Goal: Task Accomplishment & Management: Manage account settings

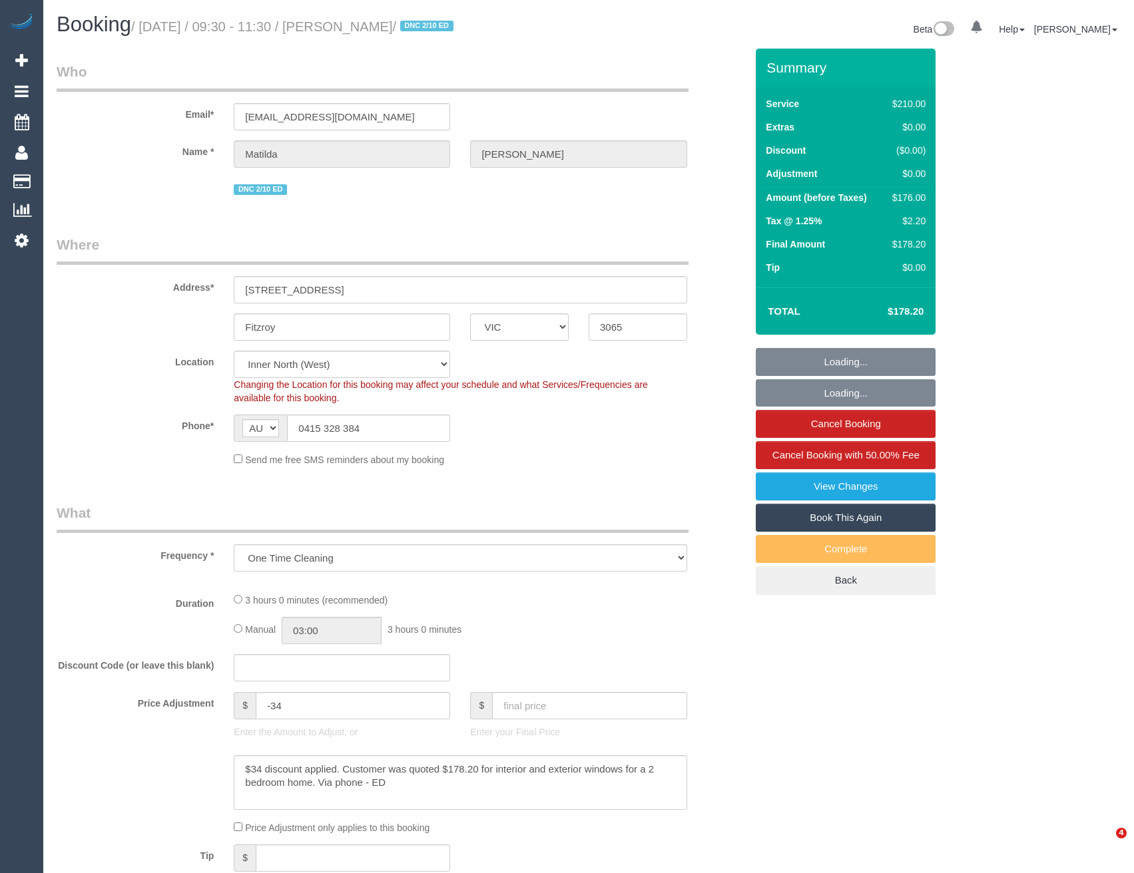
select select "VIC"
select select "string:stripe-pm_1S4zzc2GScqysDRVoPiMXZ99"
select select "number:29"
select select "number:14"
select select "number:19"
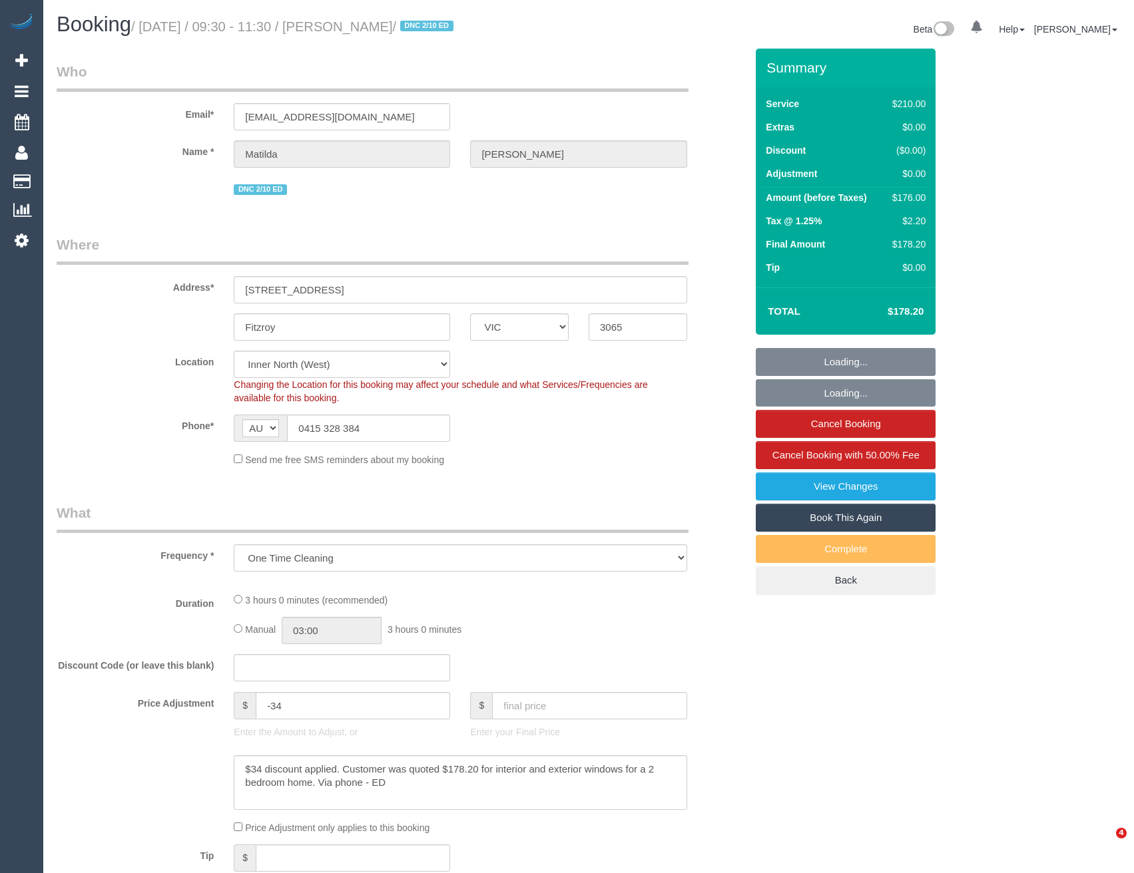
select select "number:24"
select select "number:26"
select select "180"
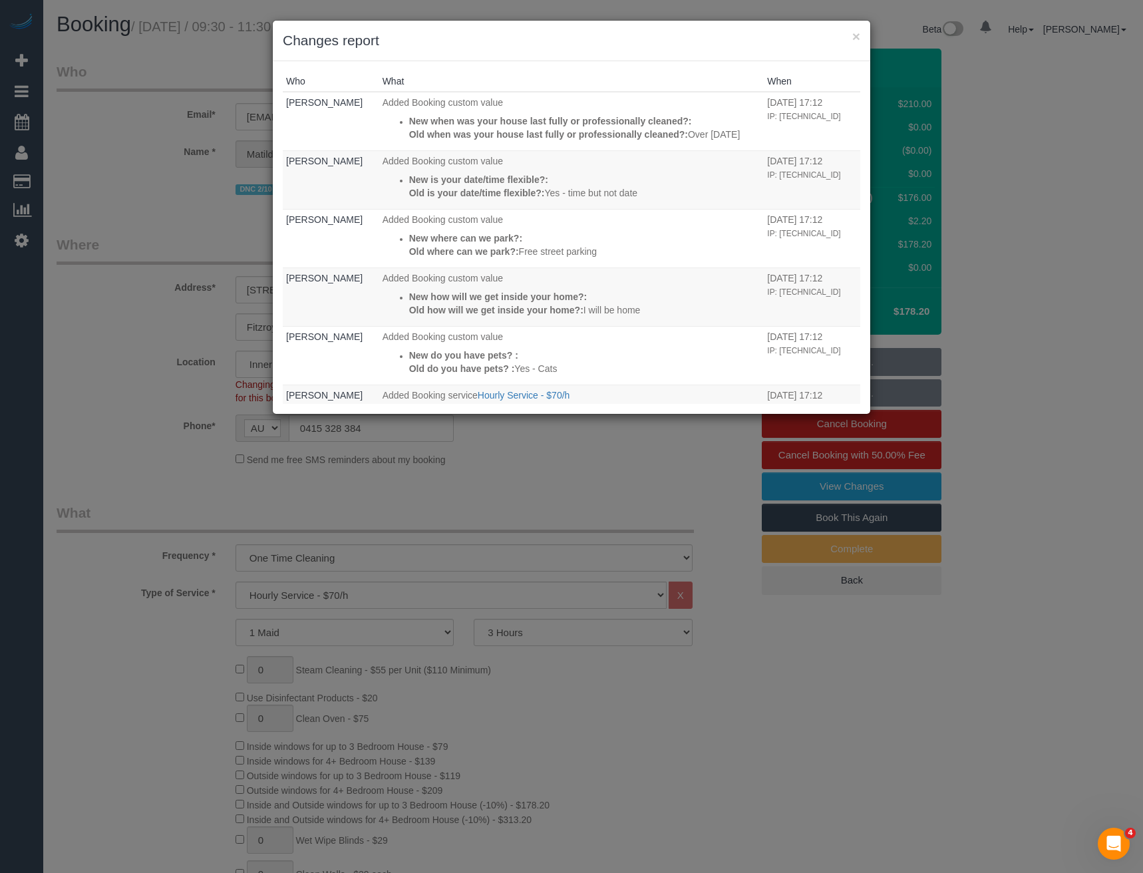
click at [584, 484] on div "× Changes report Who What When [PERSON_NAME] Added Booking custom value New whe…" at bounding box center [571, 436] width 1143 height 873
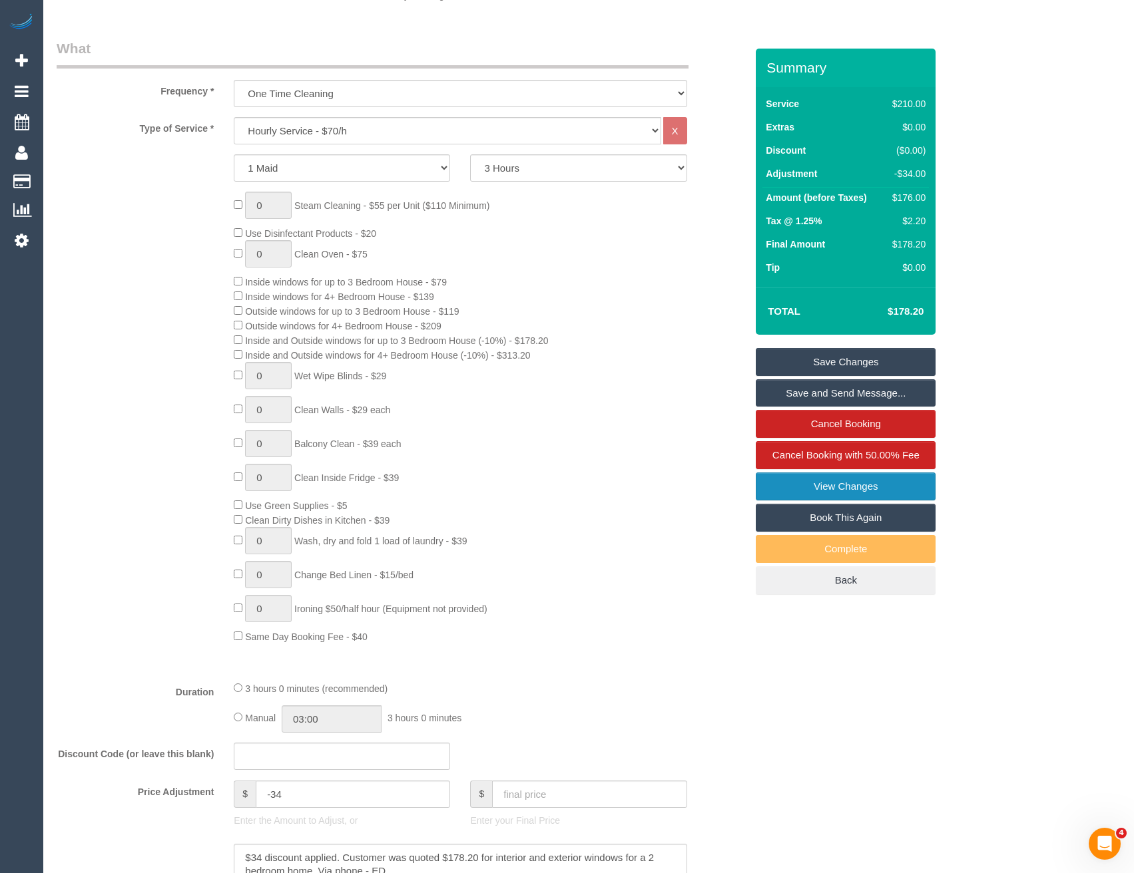
scroll to position [599, 0]
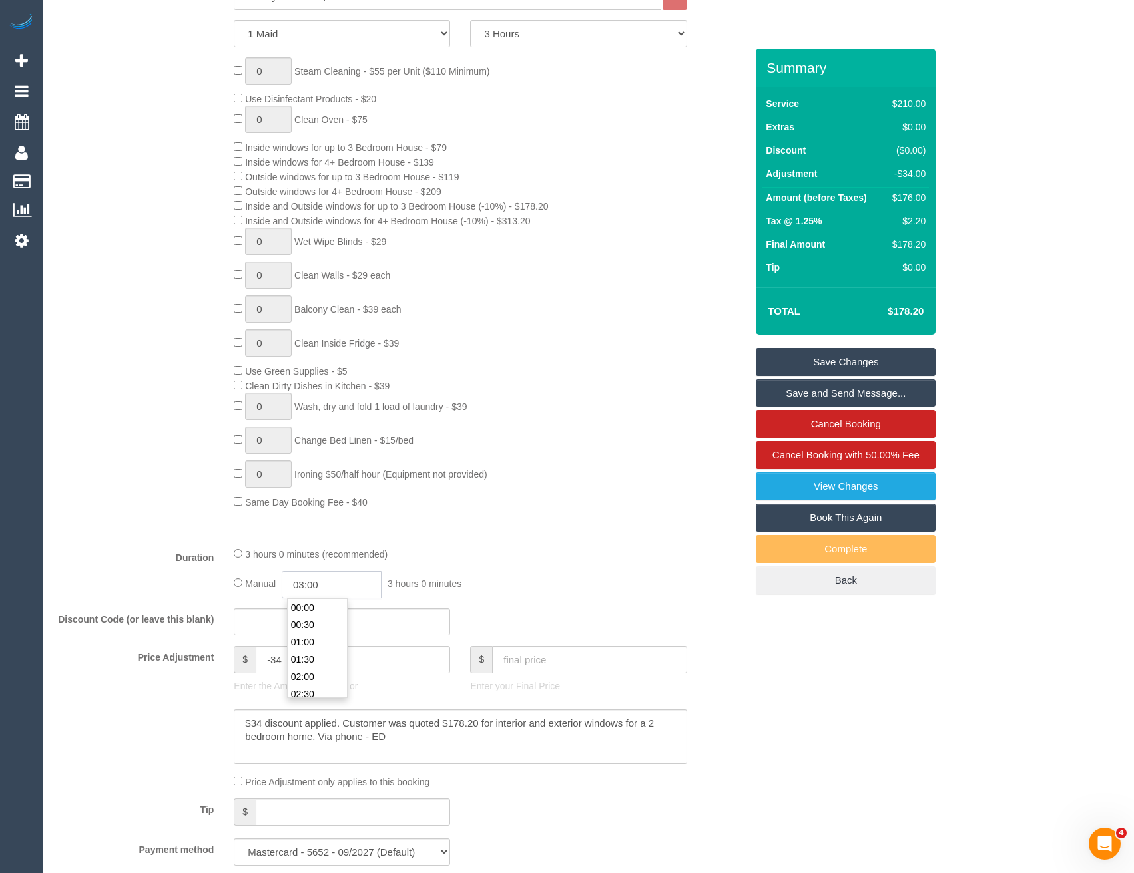
click at [339, 585] on input "03:00" at bounding box center [332, 584] width 100 height 27
drag, startPoint x: 347, startPoint y: 600, endPoint x: 339, endPoint y: 601, distance: 7.4
click at [345, 600] on div "00:00 00:30 01:00 01:30 02:00 02:30 03:00 03:30 04:00 04:30 05:00 05:30 06:00 0…" at bounding box center [317, 648] width 61 height 100
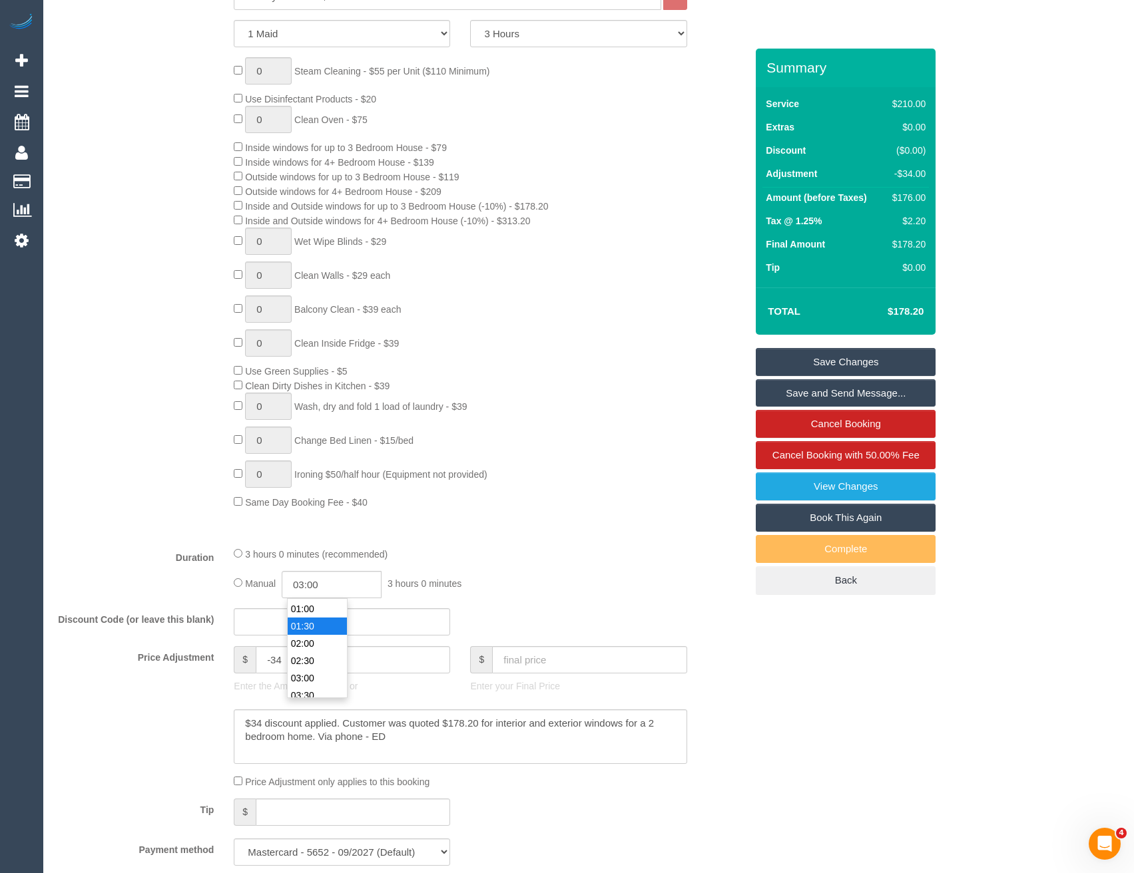
type input "01:30"
click at [329, 627] on li "01:30" at bounding box center [317, 626] width 59 height 17
click at [680, 555] on div "3 hours 0 minutes (recommended)" at bounding box center [460, 553] width 453 height 15
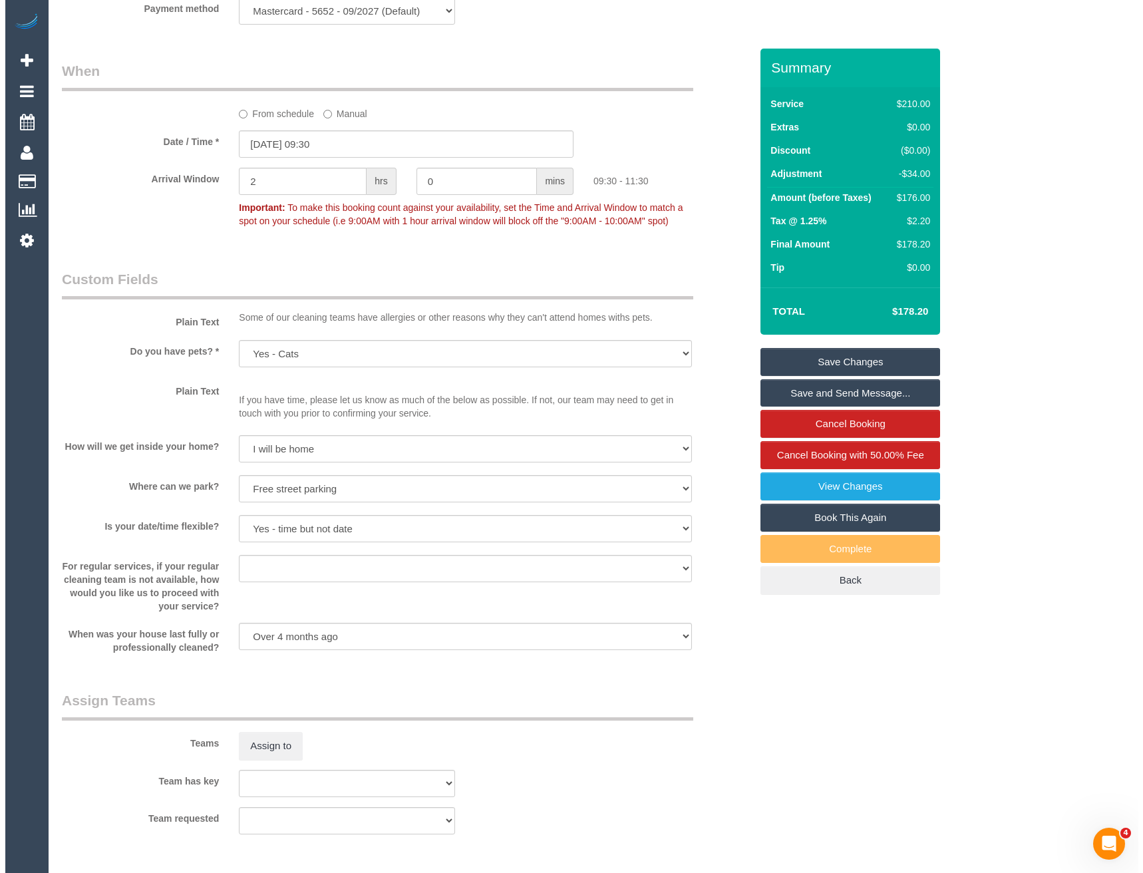
scroll to position [1531, 0]
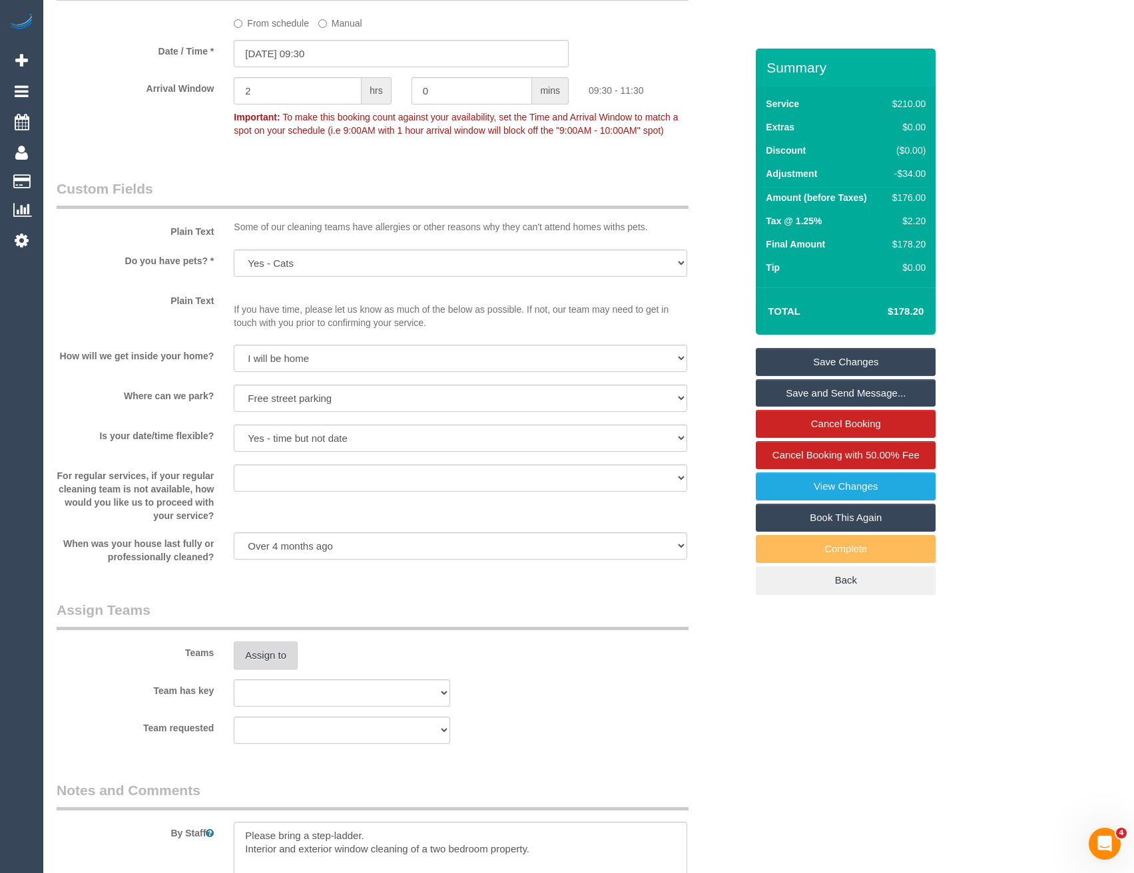
click at [268, 658] on button "Assign to" at bounding box center [266, 656] width 64 height 28
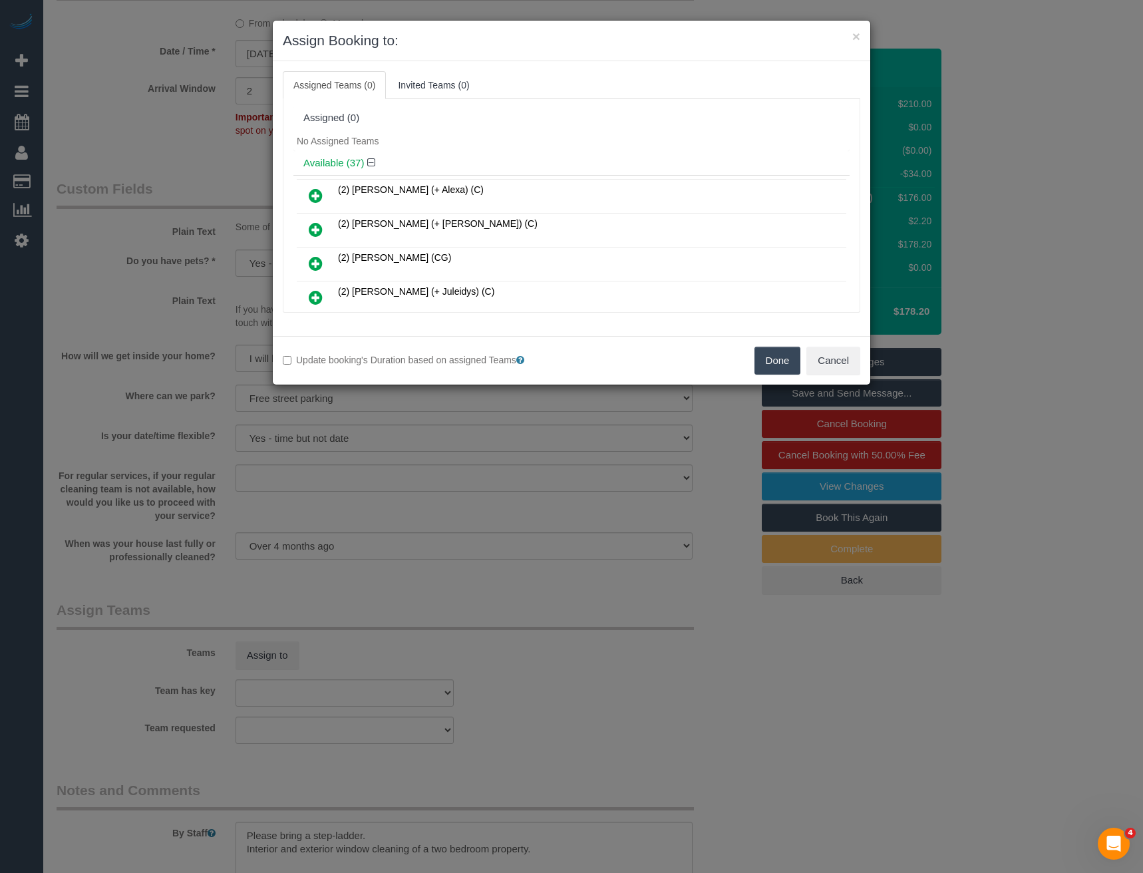
scroll to position [597, 0]
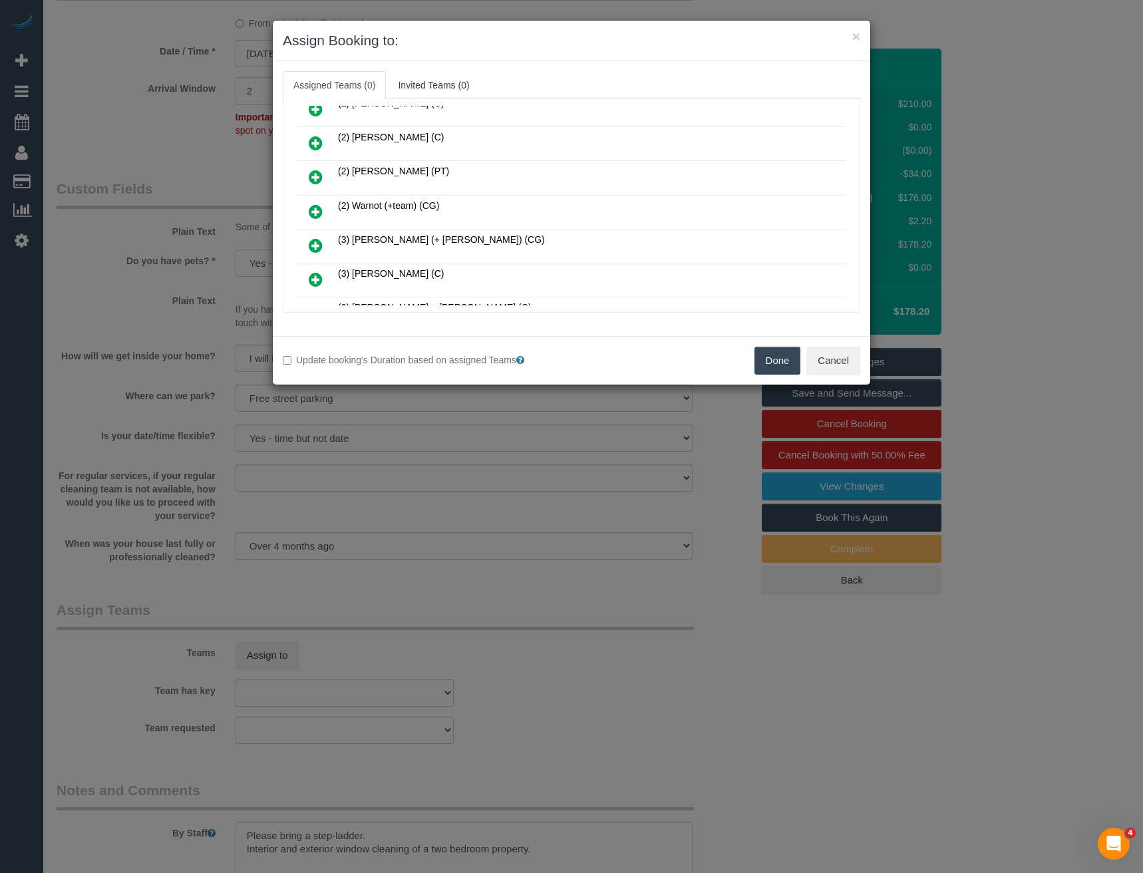
click at [312, 210] on icon at bounding box center [316, 212] width 14 height 16
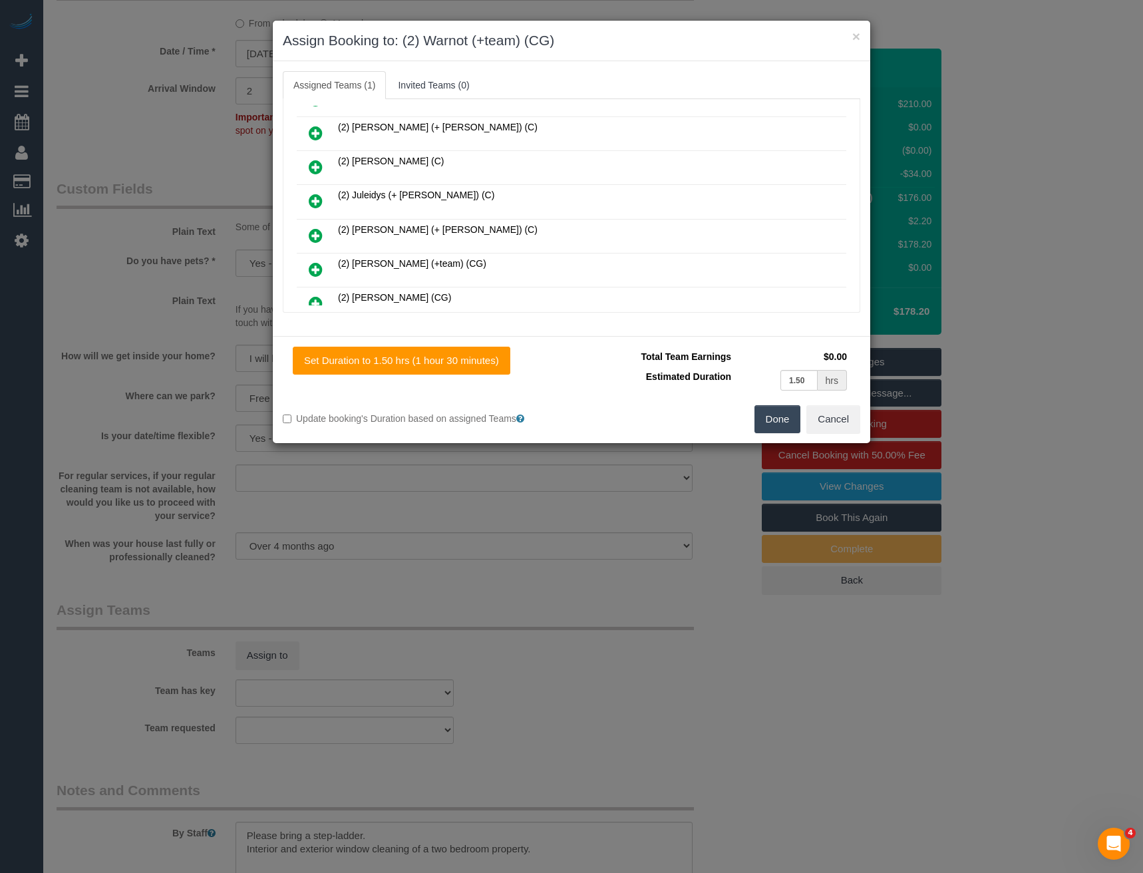
scroll to position [399, 0]
click at [318, 199] on icon at bounding box center [316, 203] width 14 height 16
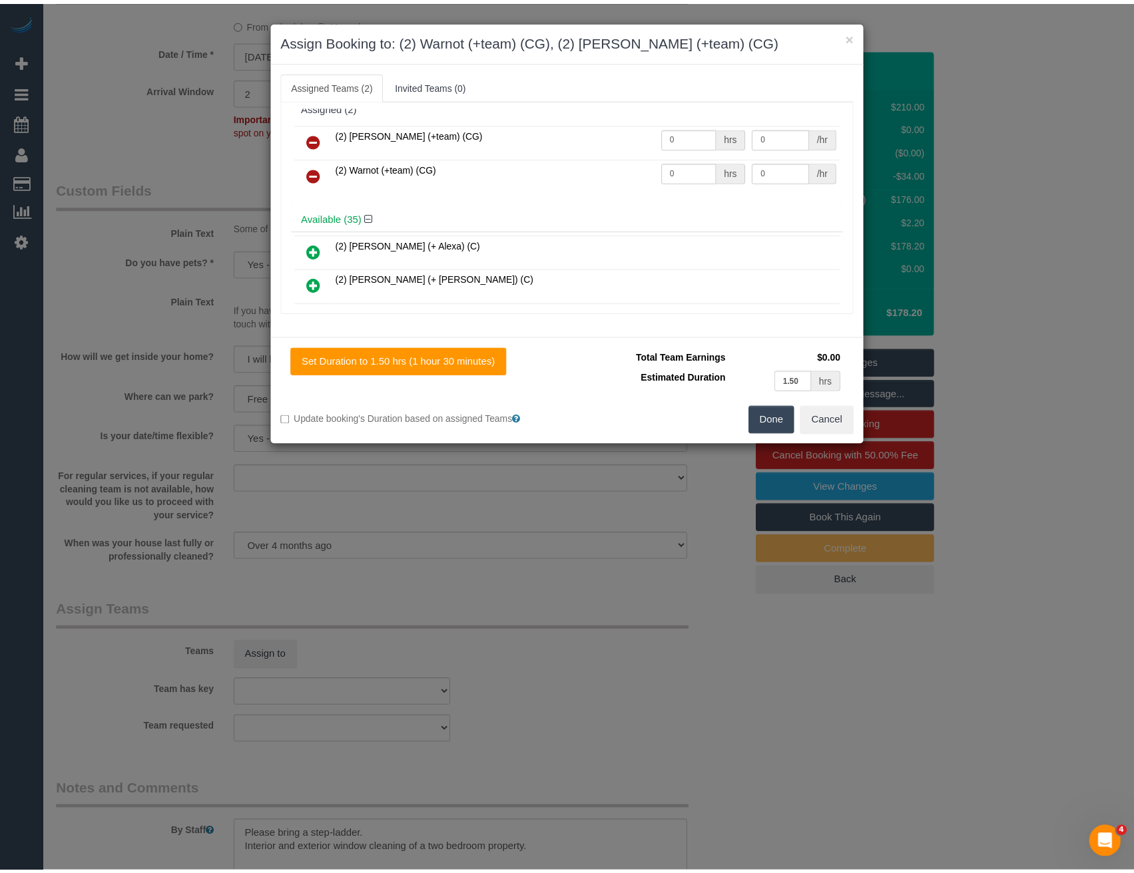
scroll to position [0, 0]
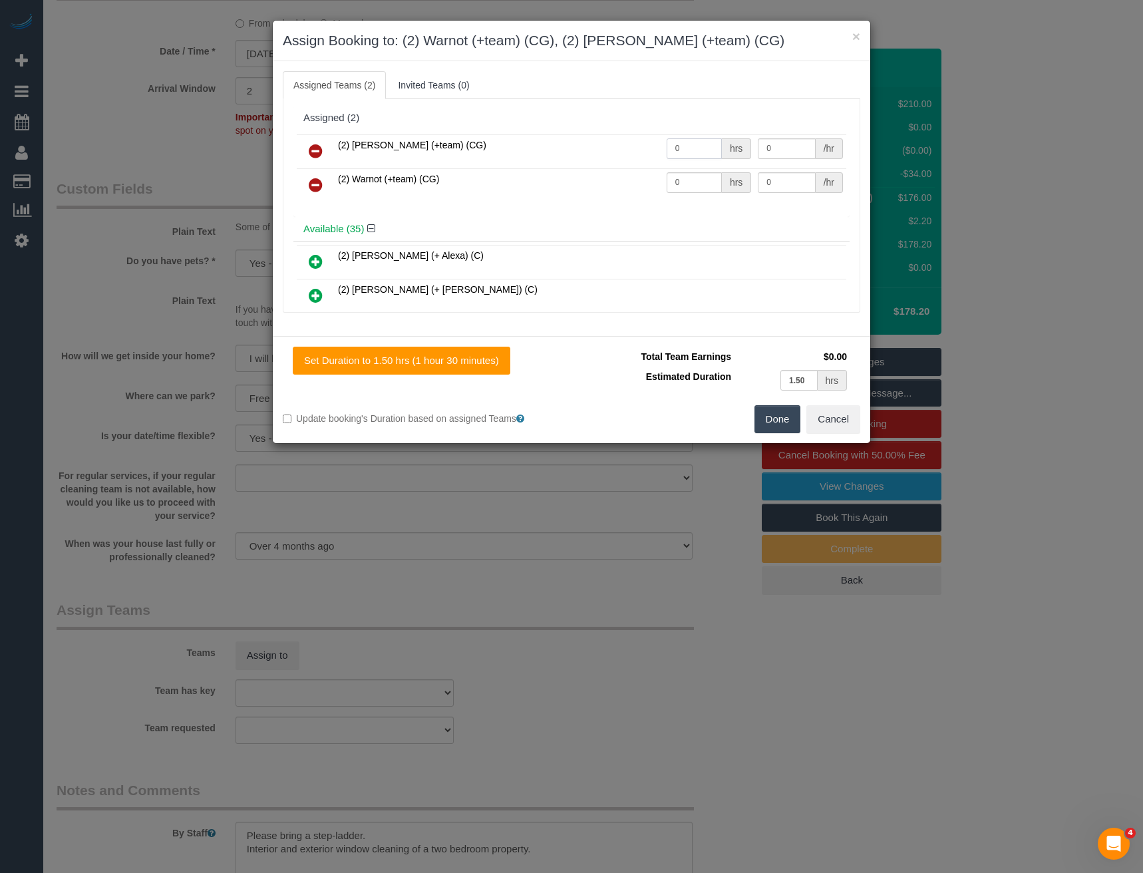
drag, startPoint x: 682, startPoint y: 153, endPoint x: 570, endPoint y: 149, distance: 112.6
click at [576, 153] on tr "(2) [PERSON_NAME] (+team) (CG) 0 hrs 0 /hr" at bounding box center [572, 151] width 550 height 34
type input "1.5"
drag, startPoint x: 795, startPoint y: 152, endPoint x: 716, endPoint y: 148, distance: 79.3
click at [719, 153] on tr "(2) [PERSON_NAME] (+team) (CG) 1.5 hrs 37.5 /hr" at bounding box center [572, 151] width 550 height 34
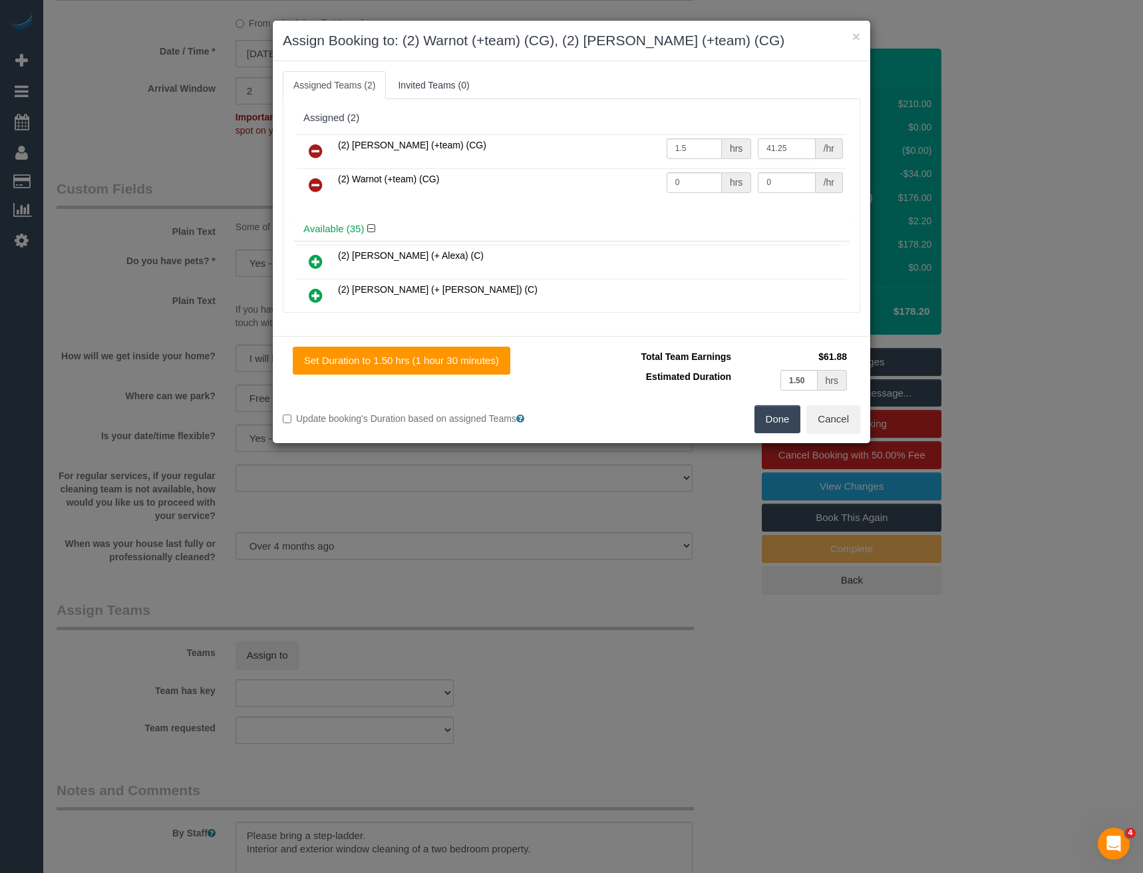
type input "41.25"
drag, startPoint x: 696, startPoint y: 178, endPoint x: 600, endPoint y: 181, distance: 96.5
click at [607, 185] on tr "(2) Warnot (+team) (CG) 0 hrs 0 /hr" at bounding box center [572, 185] width 550 height 34
type input "1.5"
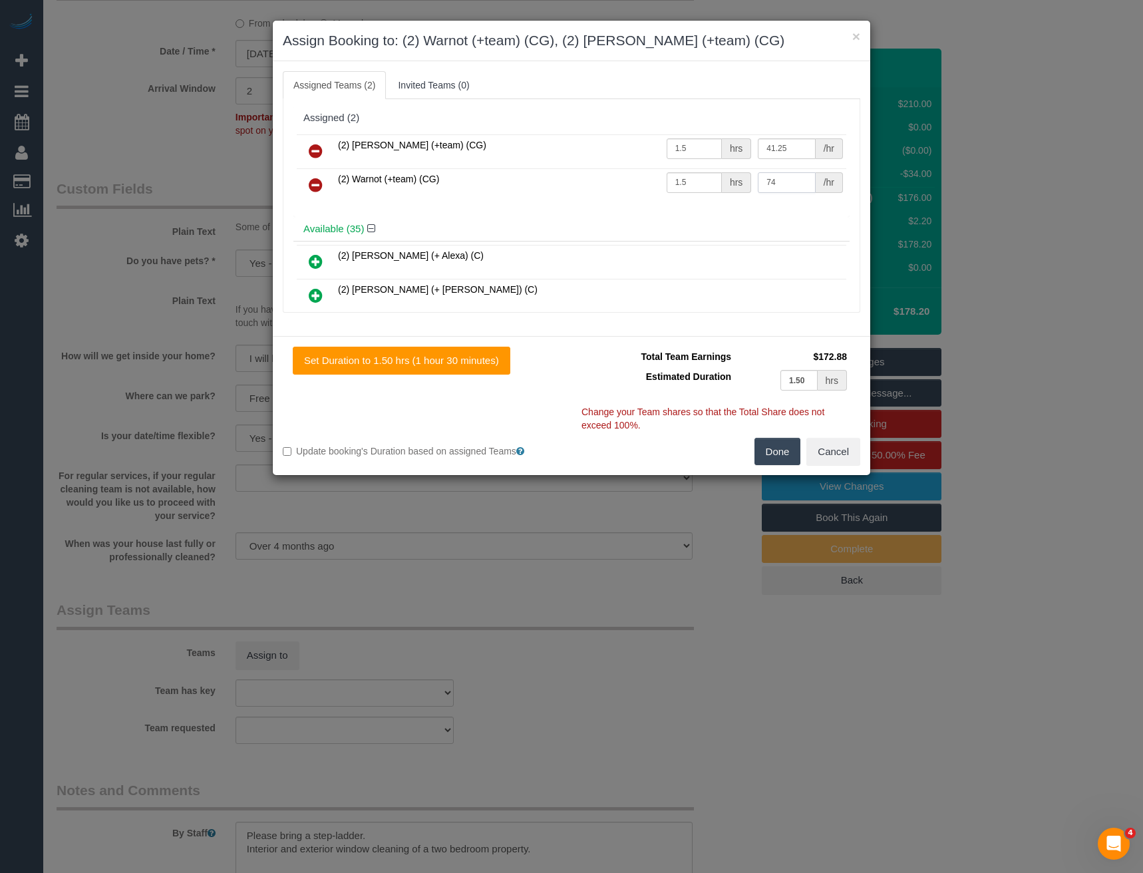
type input "7"
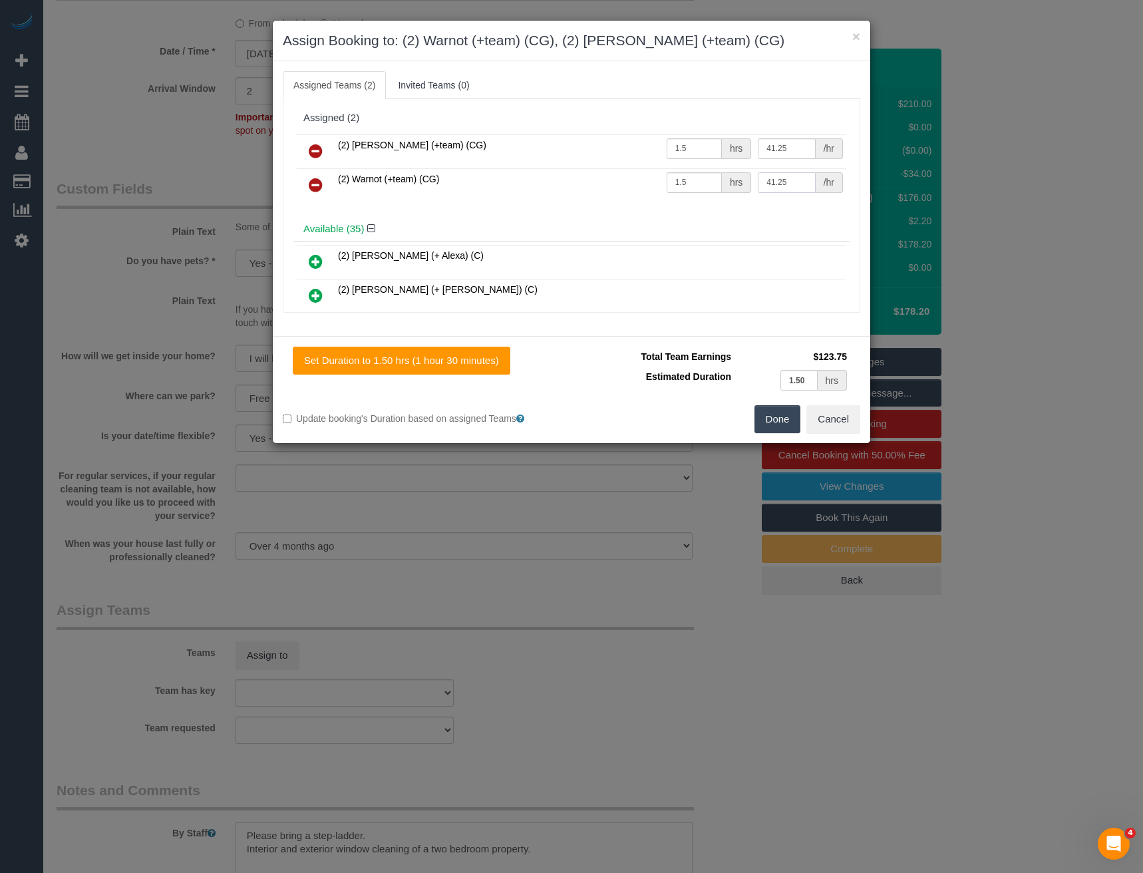
type input "41.25"
click at [770, 417] on button "Done" at bounding box center [778, 419] width 47 height 28
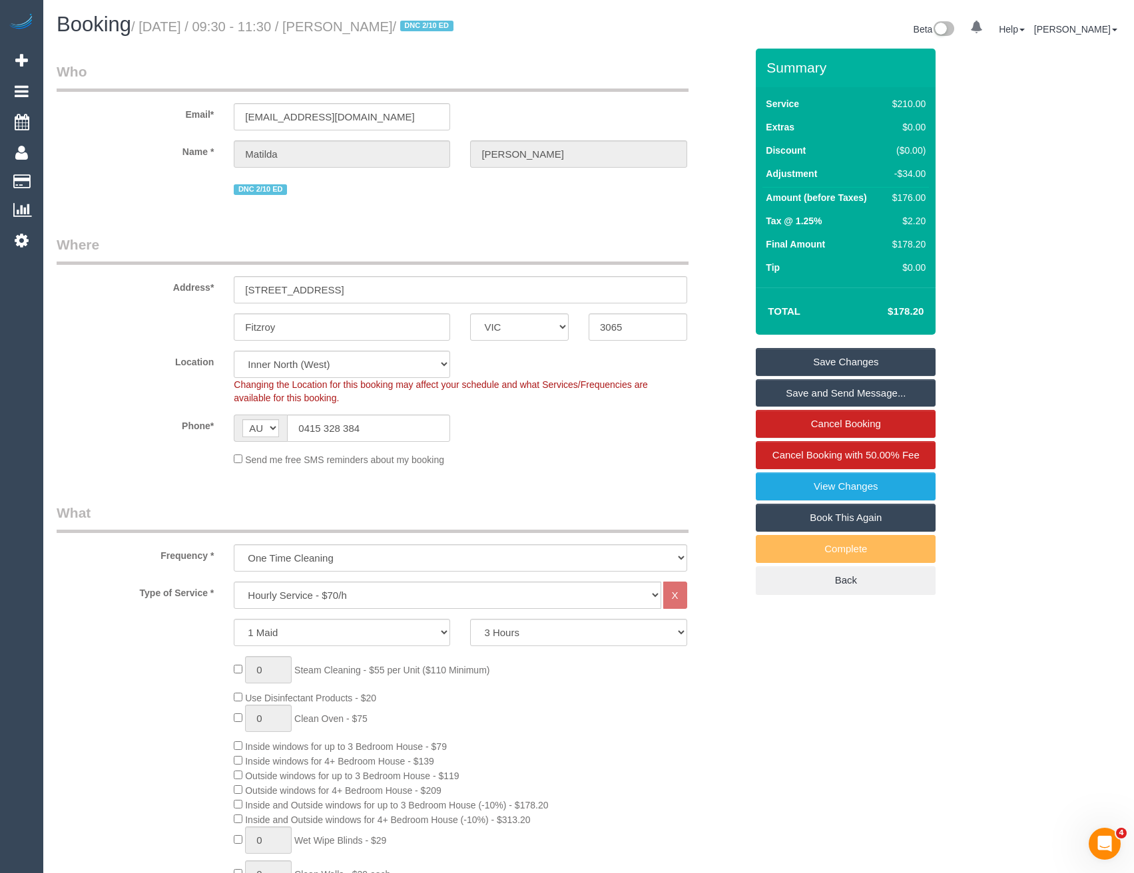
click at [819, 397] on link "Save and Send Message..." at bounding box center [845, 393] width 180 height 28
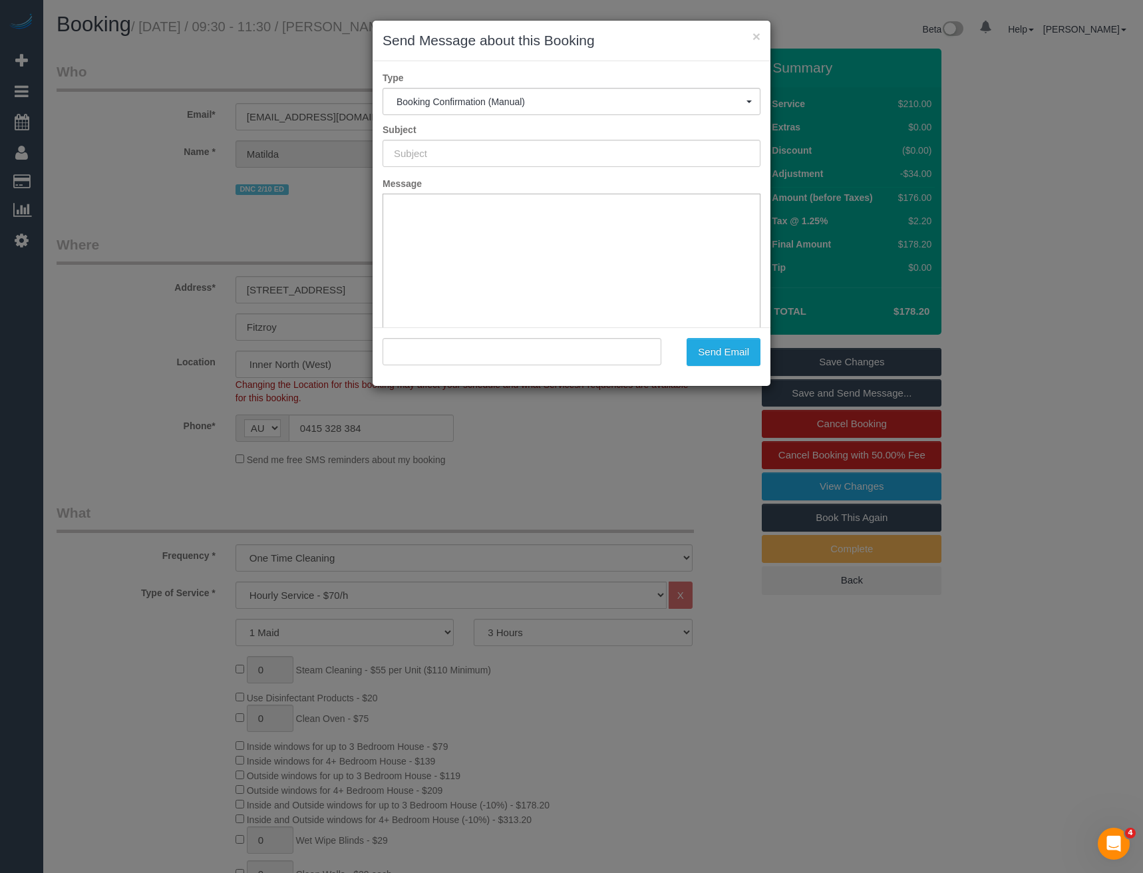
type input "Booking Confirmed"
type input ""[PERSON_NAME]" <[EMAIL_ADDRESS][DOMAIN_NAME]>"
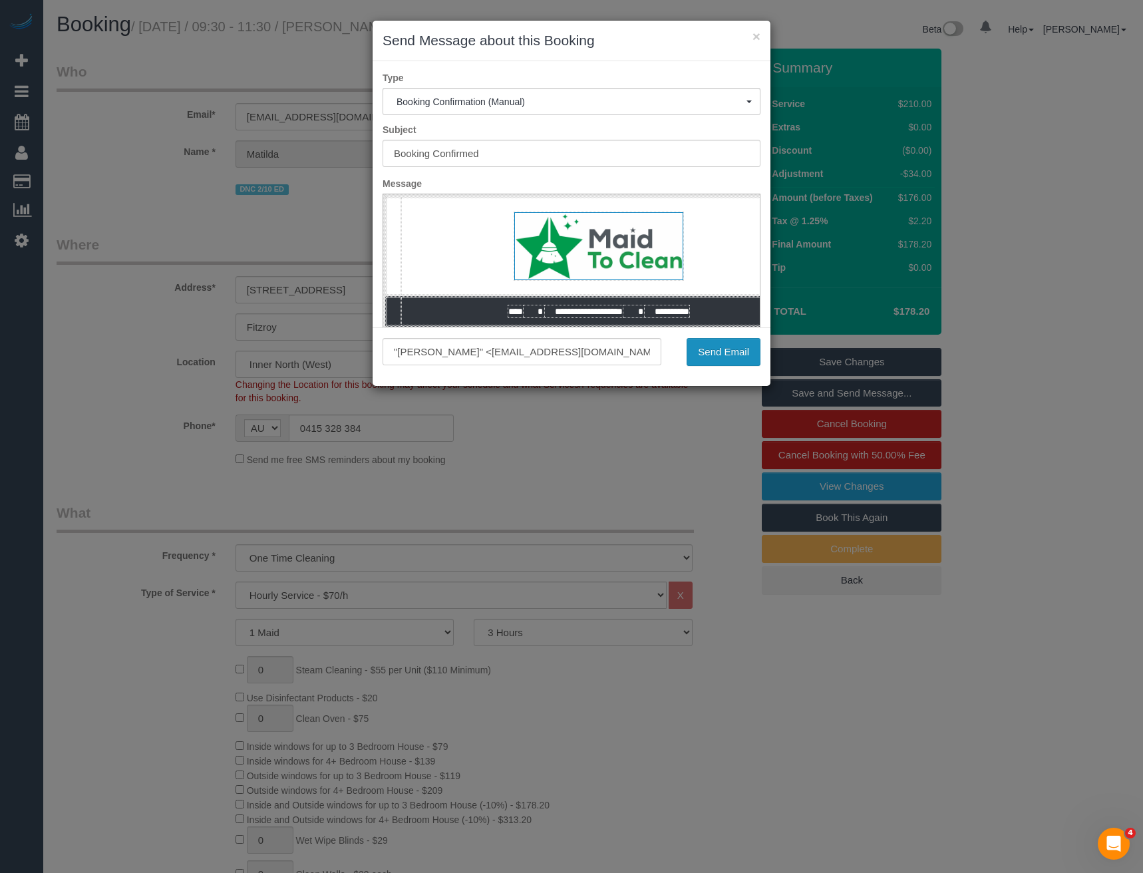
click at [708, 353] on button "Send Email" at bounding box center [724, 352] width 74 height 28
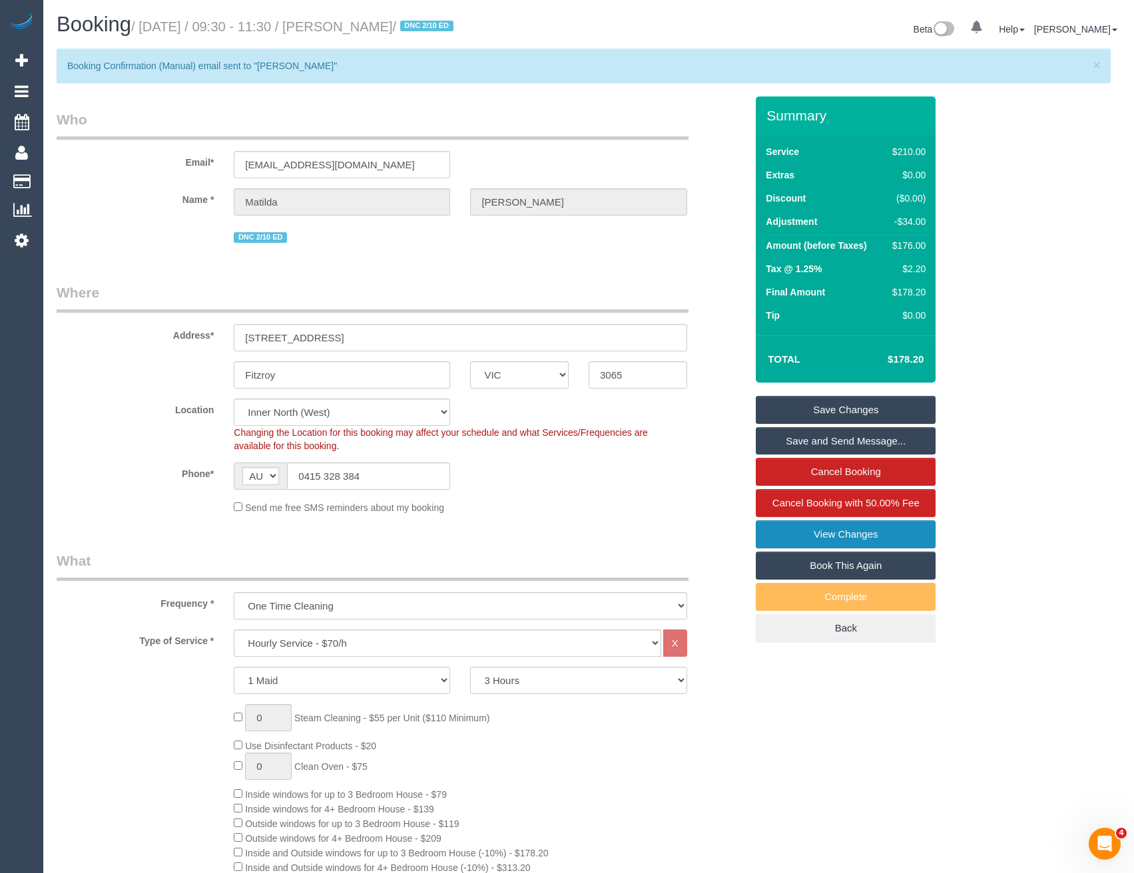
click at [873, 541] on link "View Changes" at bounding box center [845, 534] width 180 height 28
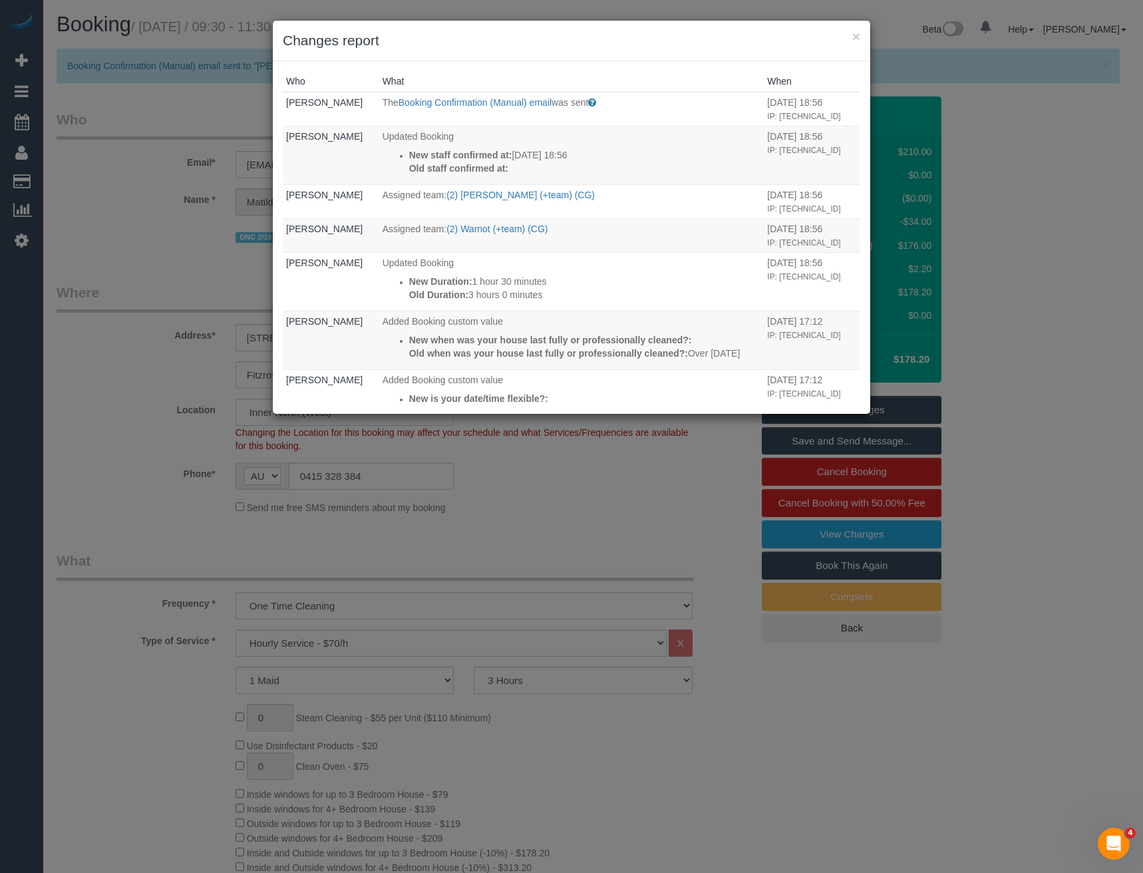
click at [455, 499] on div "× Changes report Who What When [PERSON_NAME] The Booking Confirmation (Manual) …" at bounding box center [571, 436] width 1143 height 873
